Goal: Check status: Check status

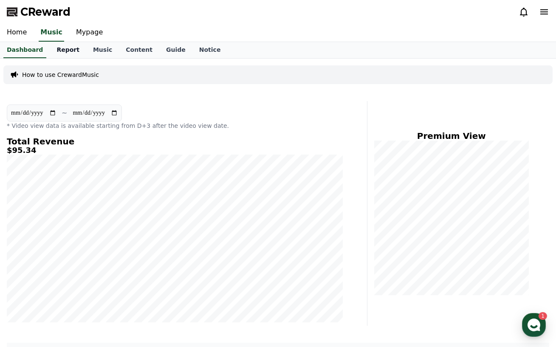
click at [70, 46] on link "Report" at bounding box center [68, 50] width 37 height 16
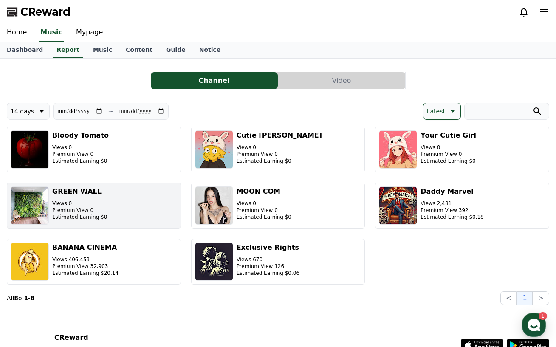
click at [116, 190] on button "GREEN WALL Views 0 Premium View 0 Estimated Earning $0" at bounding box center [94, 206] width 174 height 46
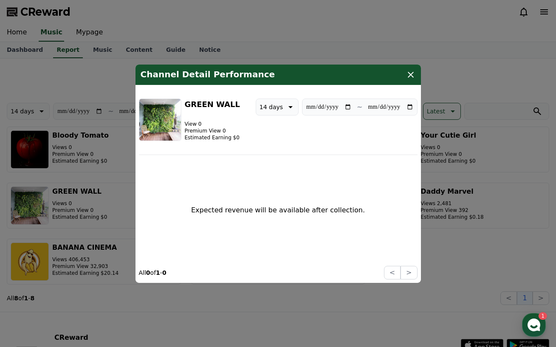
click at [210, 101] on h3 "GREEN WALL" at bounding box center [212, 104] width 55 height 12
click at [156, 115] on img "modal" at bounding box center [160, 119] width 43 height 43
click at [408, 74] on icon "modal" at bounding box center [411, 74] width 10 height 10
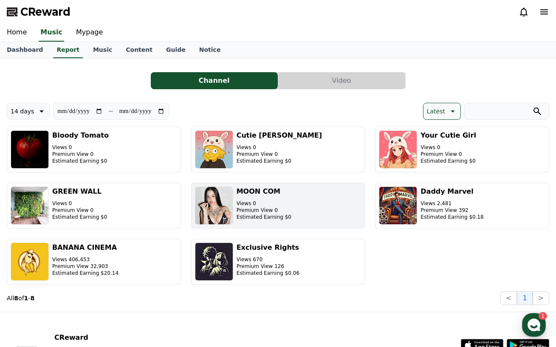
click at [220, 207] on img "button" at bounding box center [214, 206] width 38 height 38
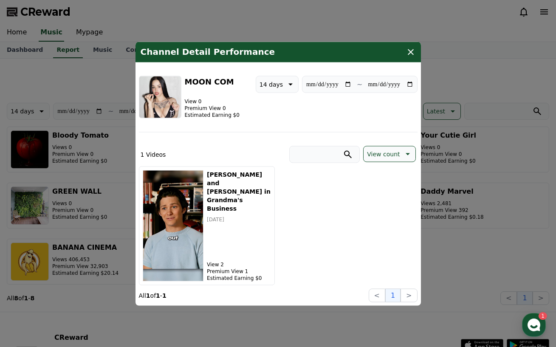
click at [171, 95] on img "modal" at bounding box center [160, 97] width 43 height 43
click at [412, 54] on icon "modal" at bounding box center [411, 52] width 10 height 10
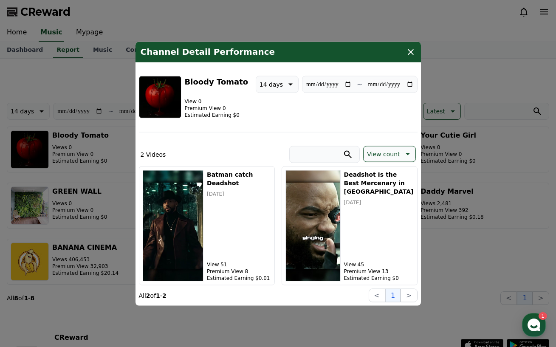
click at [410, 54] on icon "modal" at bounding box center [411, 52] width 10 height 10
